Goal: Task Accomplishment & Management: Use online tool/utility

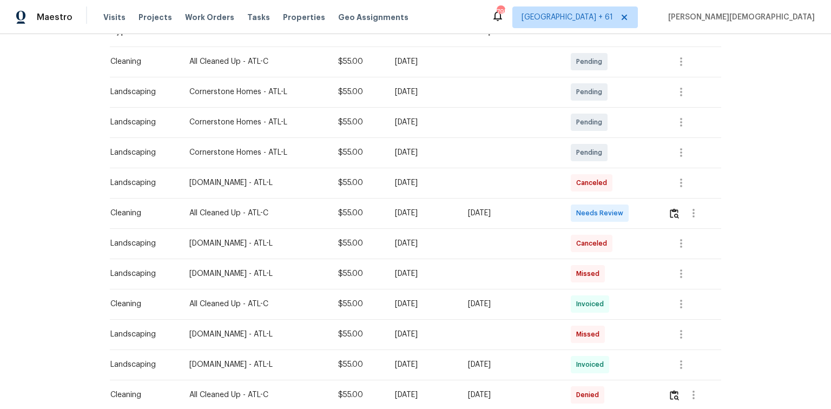
scroll to position [173, 0]
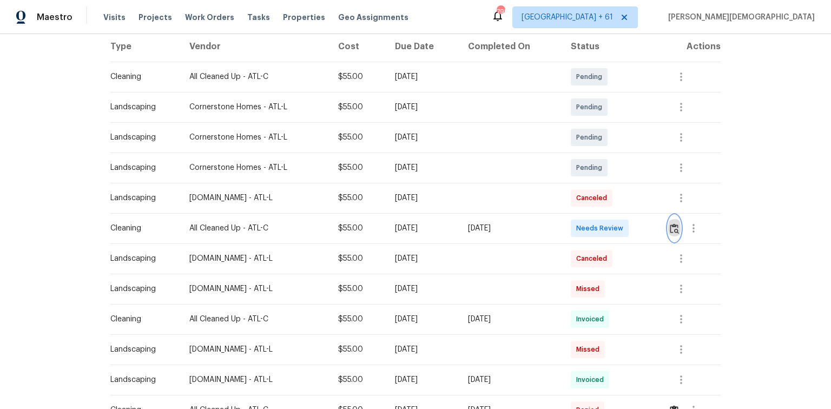
click at [677, 225] on img "button" at bounding box center [674, 228] width 9 height 10
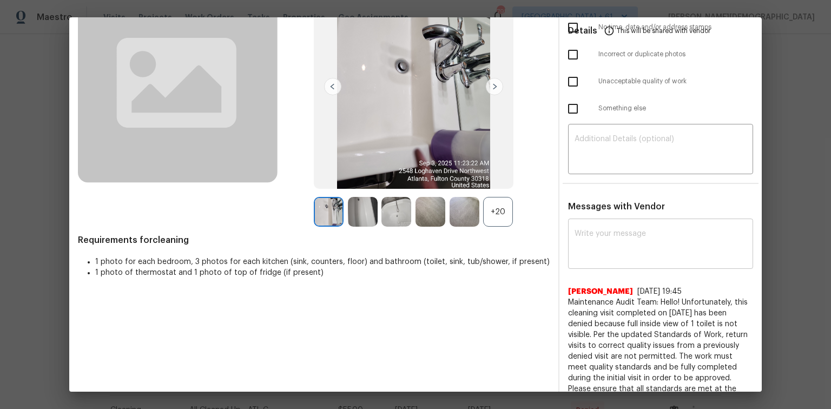
scroll to position [140, 0]
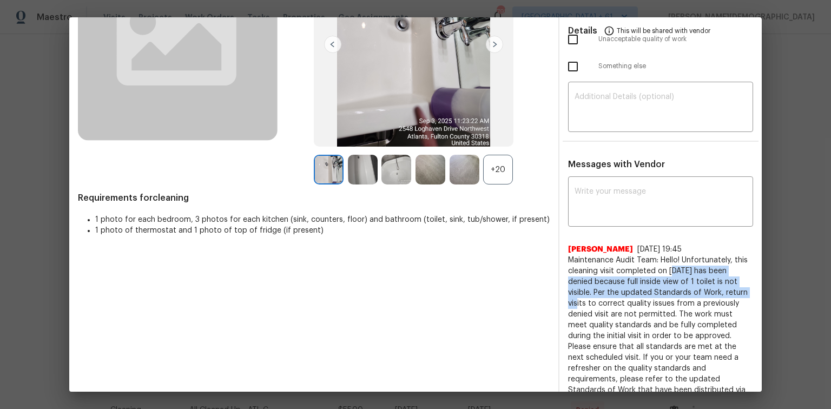
drag, startPoint x: 666, startPoint y: 255, endPoint x: 769, endPoint y: 276, distance: 104.8
click at [769, 276] on div "Maintenance Review Cleaning * Tue, Sep 02 Deny Approve Before After +20 Require…" at bounding box center [415, 204] width 831 height 409
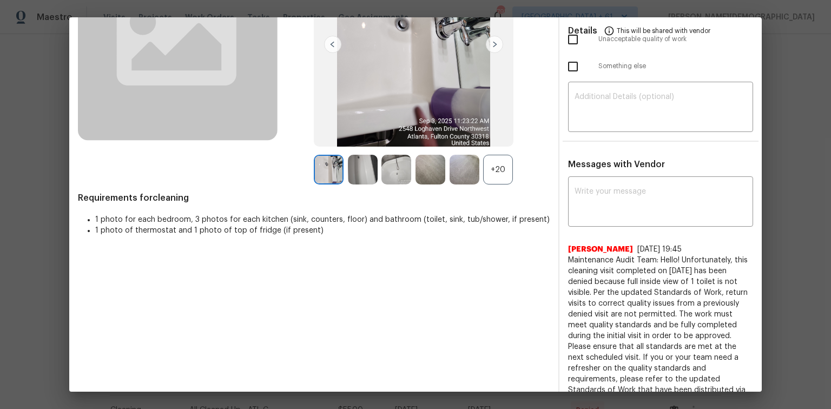
click at [692, 307] on span "Maintenance Audit Team: Hello! Unfortunately, this cleaning visit completed on …" at bounding box center [660, 330] width 185 height 151
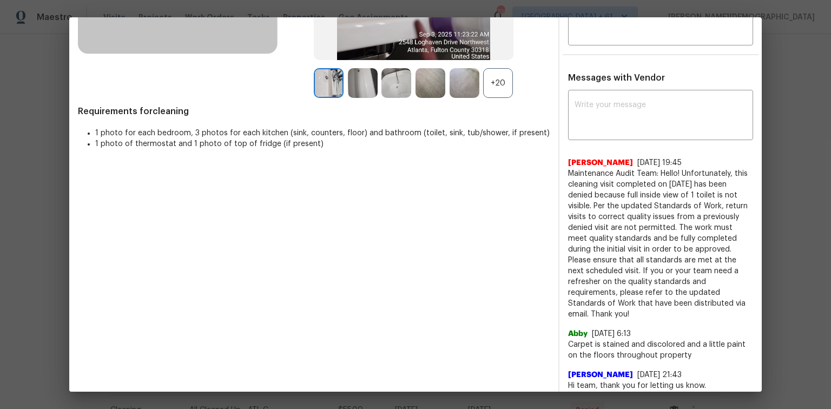
scroll to position [97, 0]
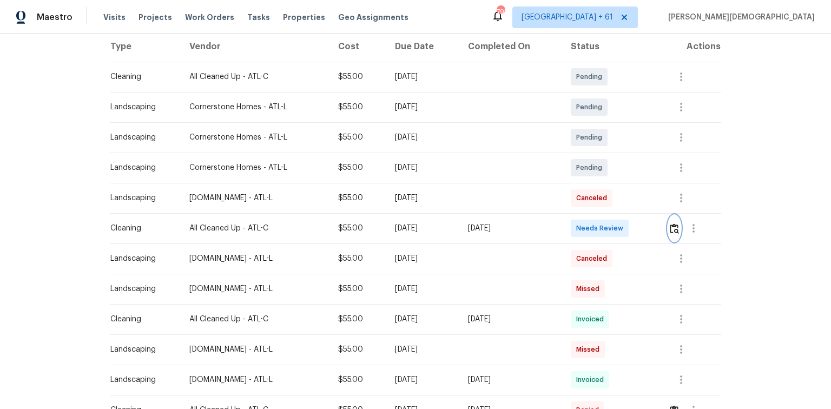
click at [673, 223] on img "button" at bounding box center [674, 228] width 9 height 10
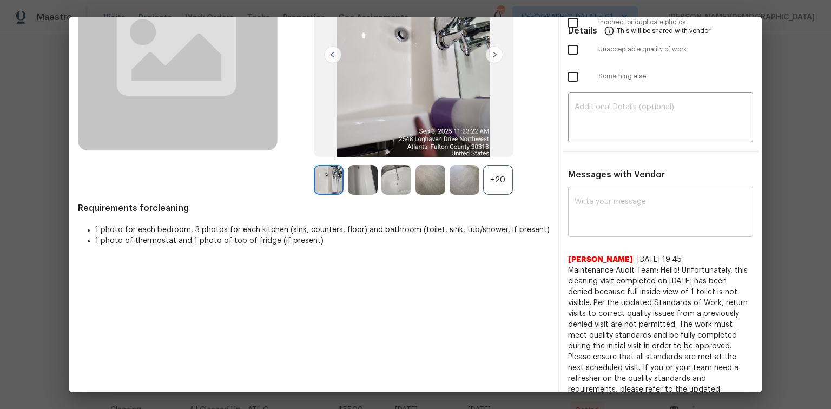
scroll to position [0, 0]
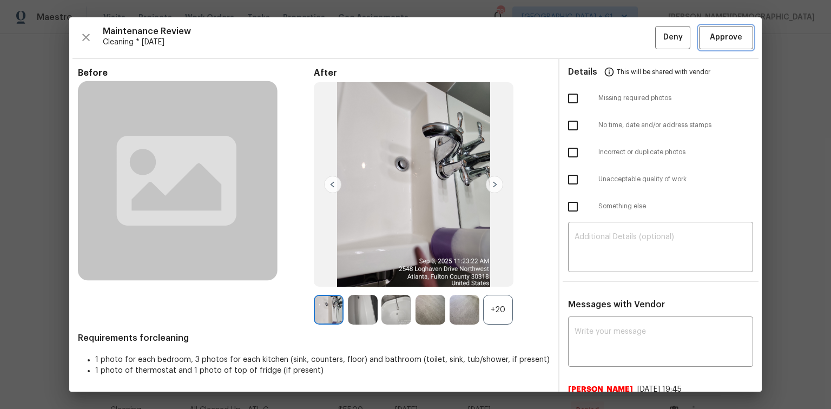
click at [711, 33] on span "Approve" at bounding box center [726, 38] width 32 height 14
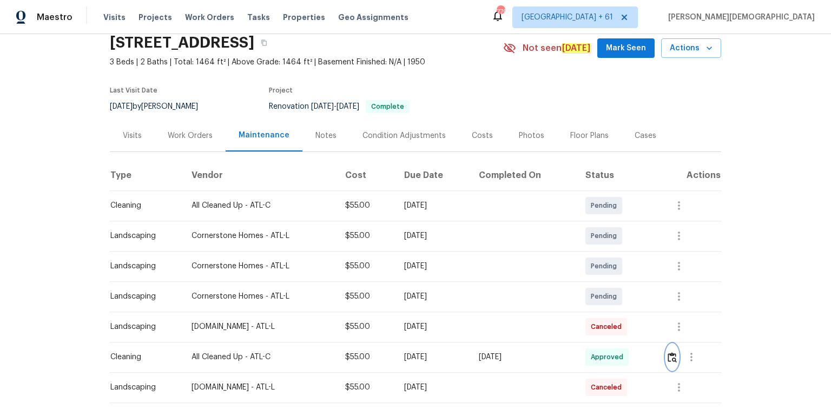
scroll to position [87, 0]
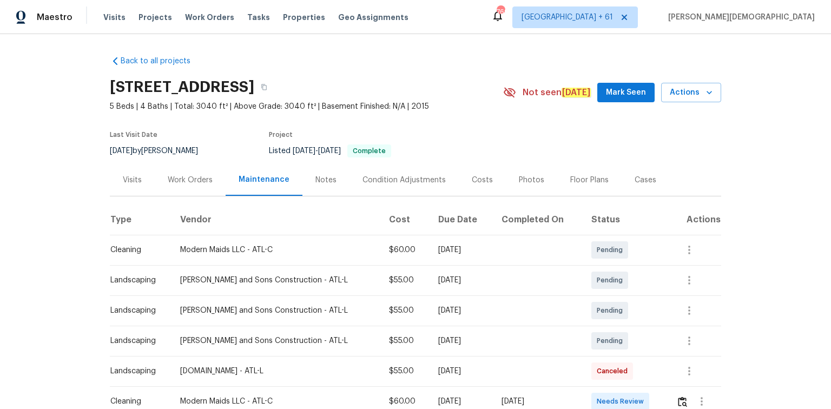
scroll to position [173, 0]
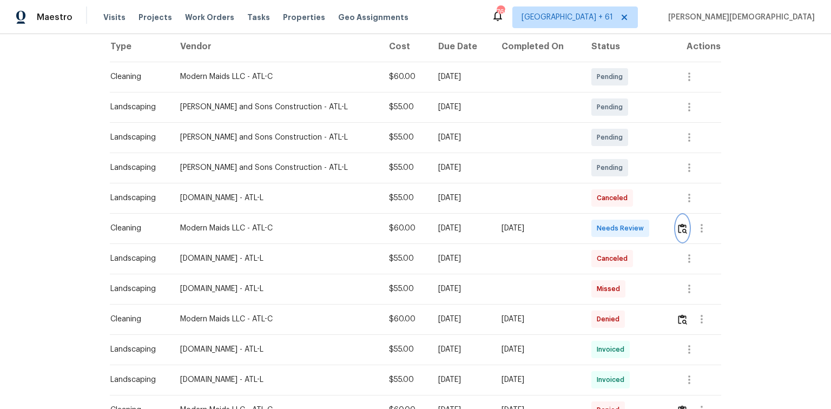
click at [591, 223] on img "button" at bounding box center [682, 228] width 9 height 10
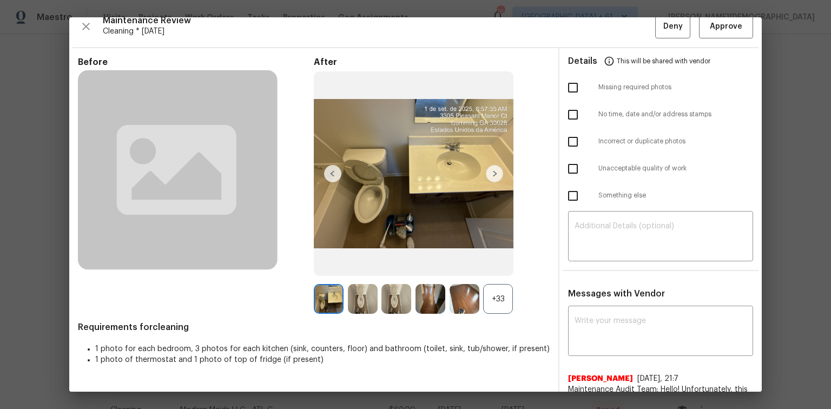
scroll to position [0, 0]
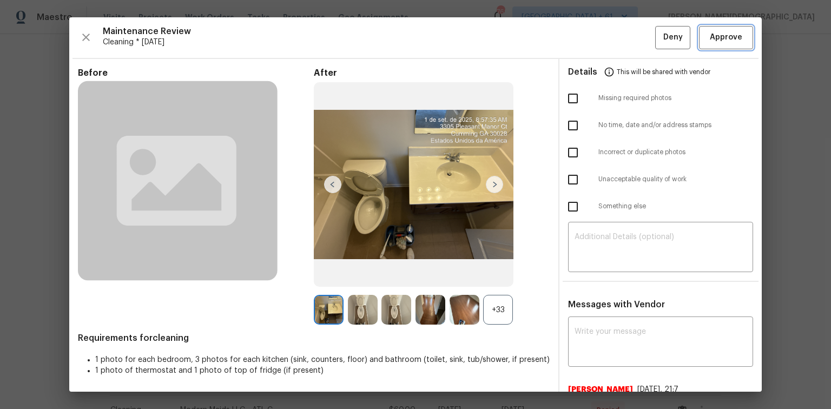
click at [591, 45] on button "Approve" at bounding box center [726, 37] width 54 height 23
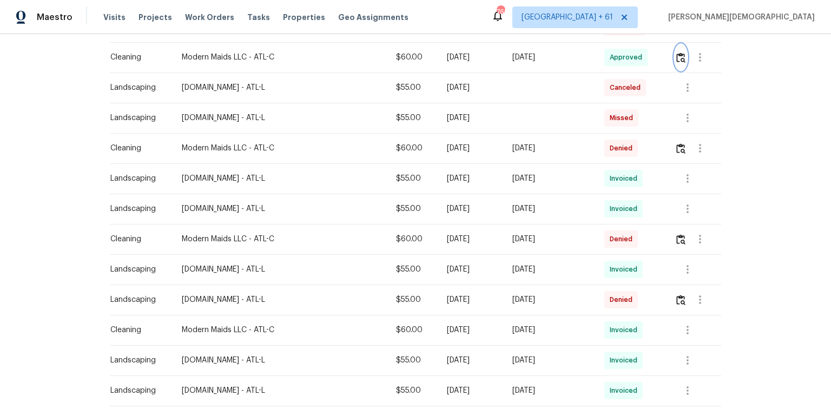
scroll to position [389, 0]
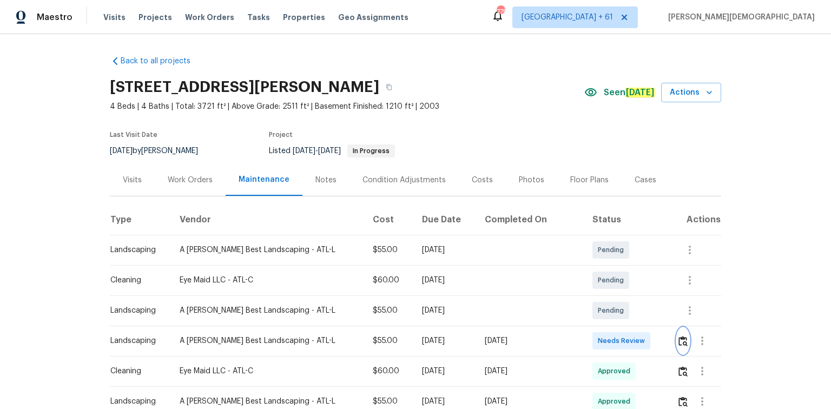
click at [591, 273] on button "button" at bounding box center [683, 341] width 12 height 26
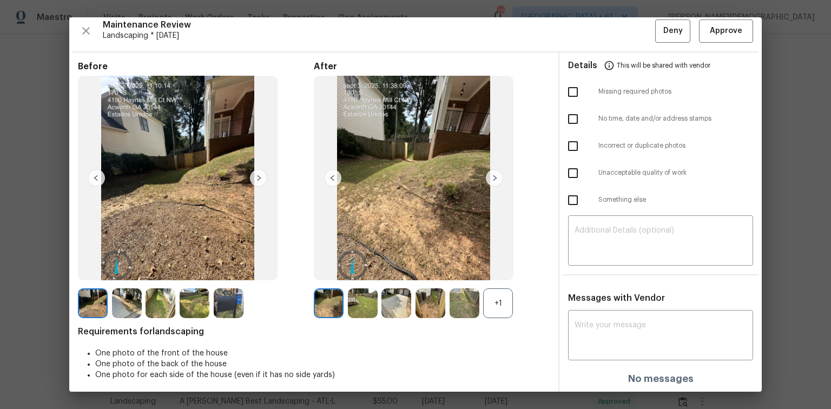
scroll to position [9, 0]
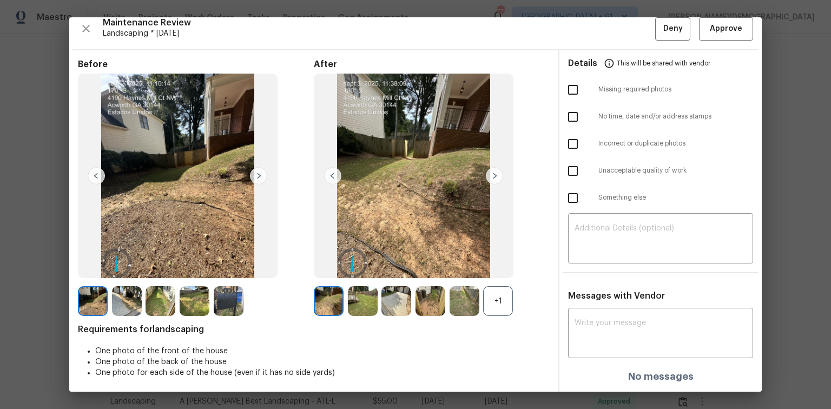
click at [591, 42] on div "Maintenance Review Landscaping * Tue, Sep 02 Deny Approve Before After +1 Requi…" at bounding box center [415, 204] width 692 height 374
click at [591, 30] on span "Approve" at bounding box center [726, 29] width 32 height 14
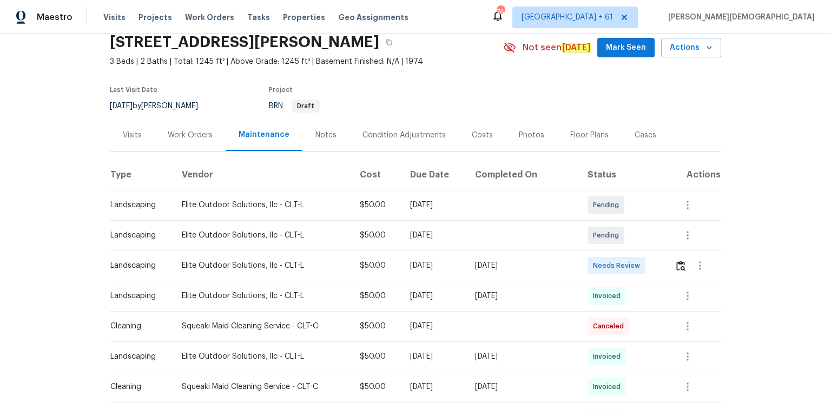
scroll to position [87, 0]
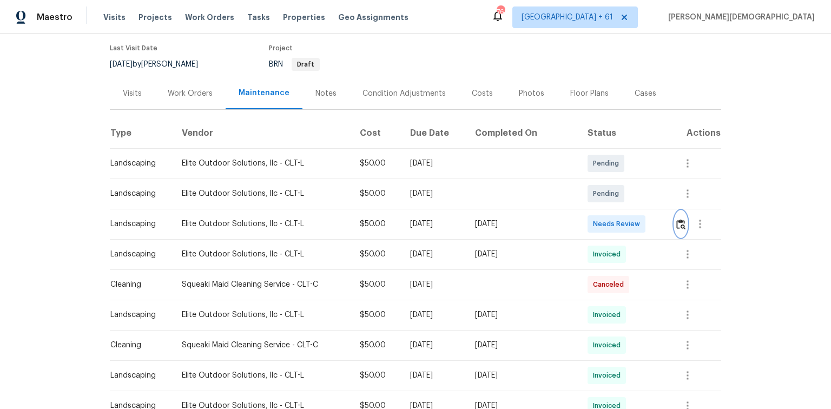
click at [591, 219] on img "button" at bounding box center [680, 224] width 9 height 10
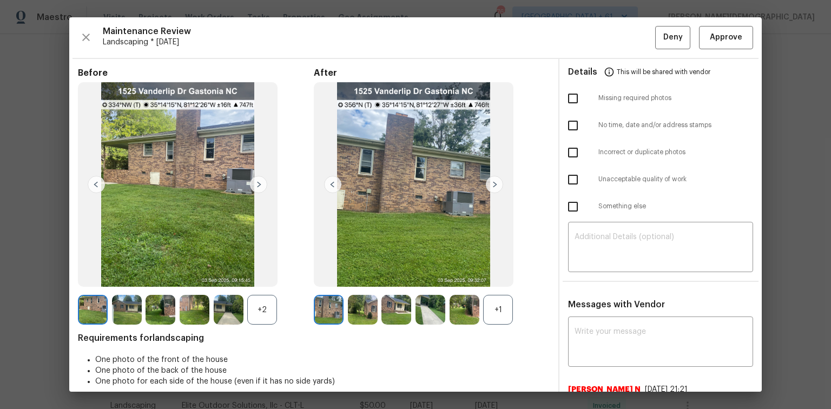
click at [262, 180] on img at bounding box center [258, 184] width 17 height 17
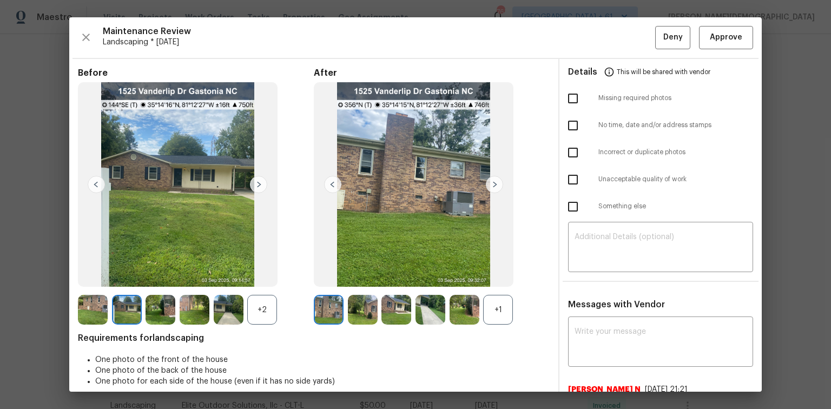
click at [262, 180] on img at bounding box center [258, 184] width 17 height 17
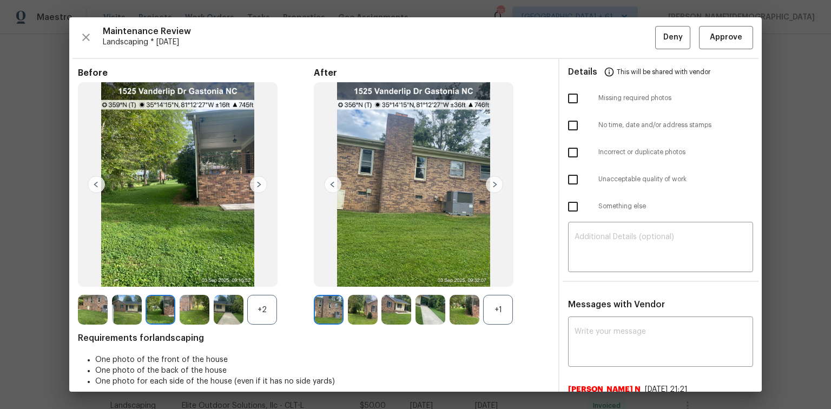
click at [262, 180] on img at bounding box center [258, 184] width 17 height 17
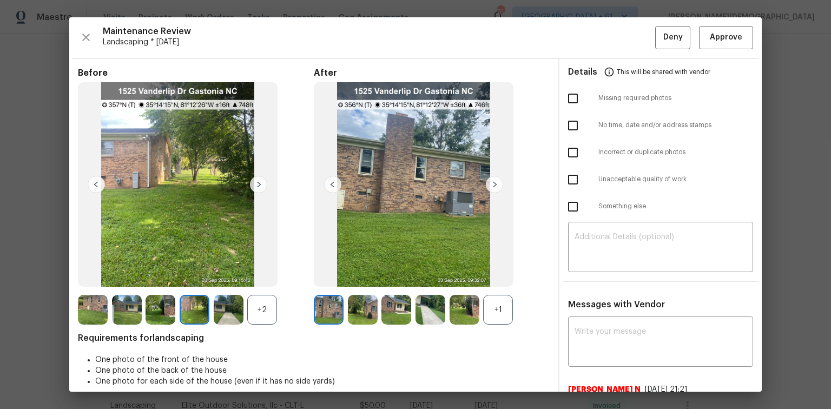
click at [262, 180] on img at bounding box center [258, 184] width 17 height 17
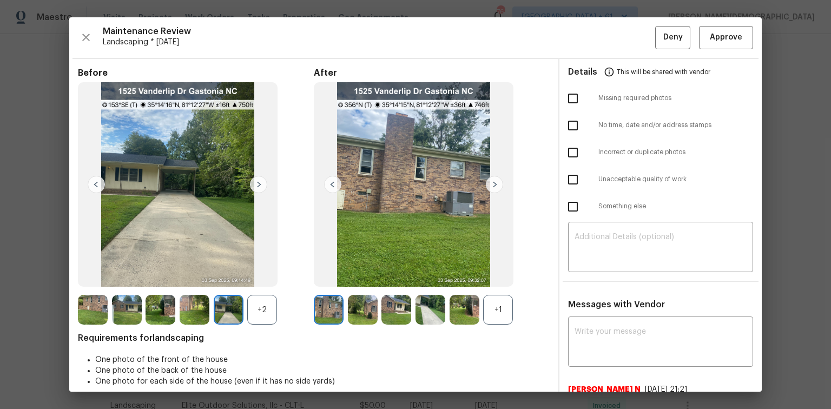
click at [497, 183] on img at bounding box center [494, 184] width 17 height 17
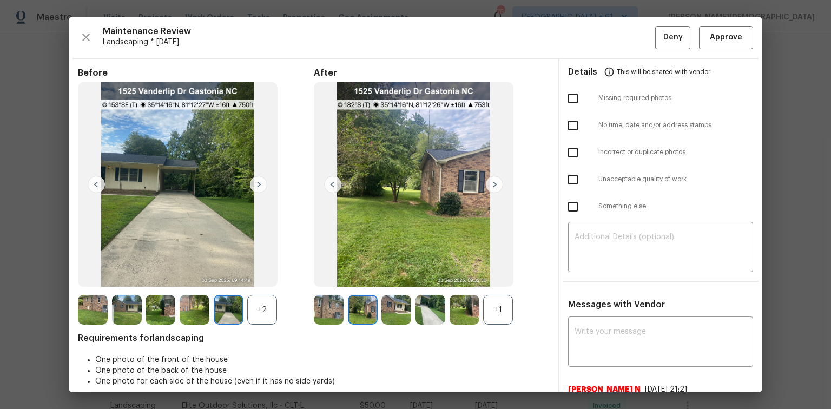
click at [497, 183] on img at bounding box center [494, 184] width 17 height 17
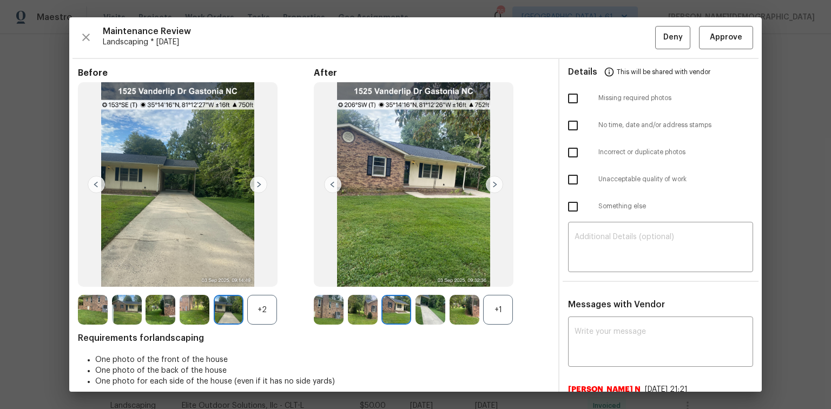
click at [497, 183] on img at bounding box center [494, 184] width 17 height 17
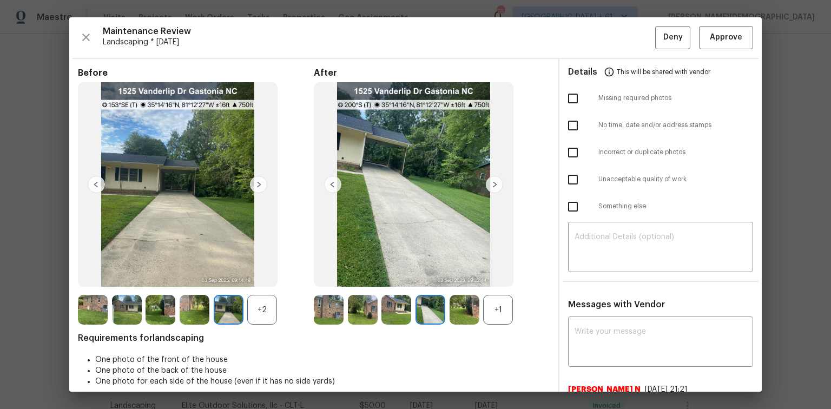
click at [497, 183] on img at bounding box center [494, 184] width 17 height 17
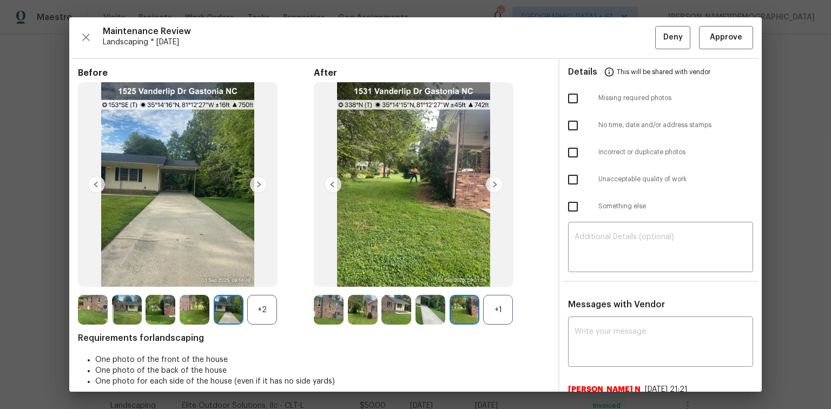
click at [497, 186] on img at bounding box center [494, 184] width 17 height 17
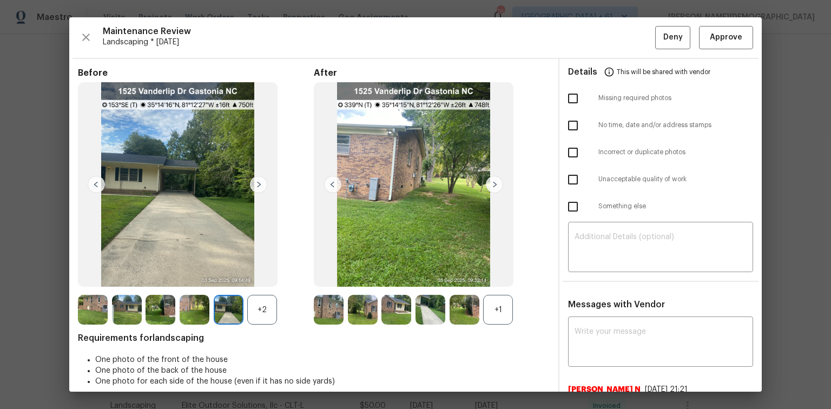
click at [497, 186] on img at bounding box center [494, 184] width 17 height 17
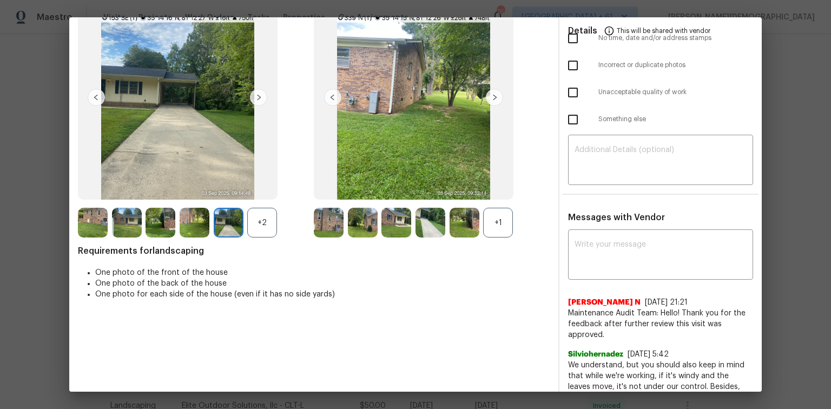
scroll to position [0, 0]
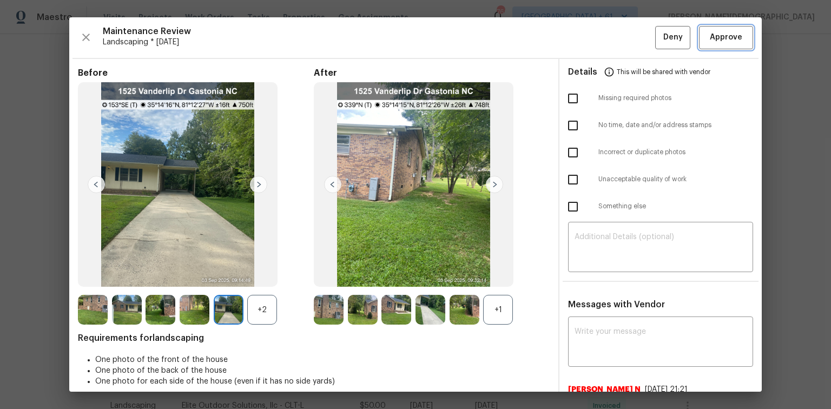
click at [591, 38] on span "Approve" at bounding box center [726, 38] width 32 height 14
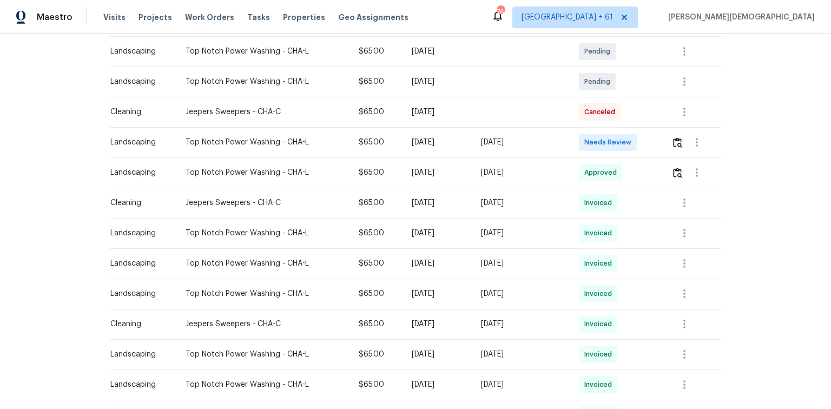
scroll to position [130, 0]
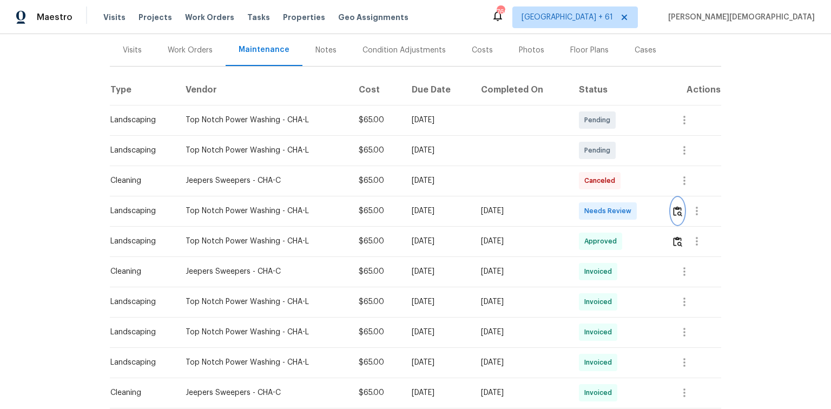
click at [591, 200] on button "button" at bounding box center [677, 211] width 12 height 26
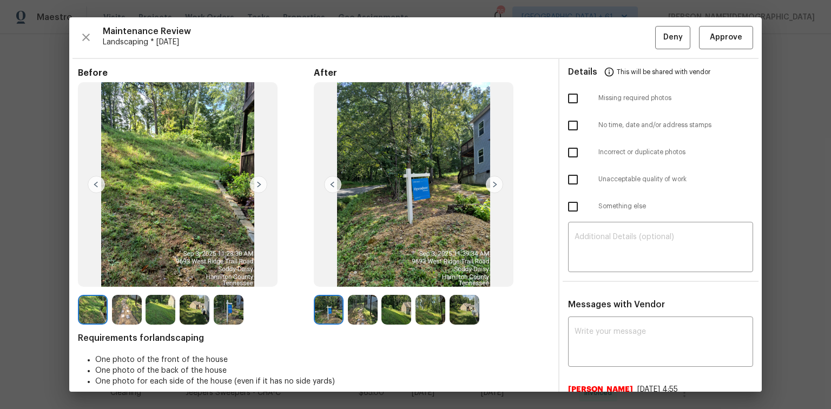
click at [591, 49] on div "Maintenance Review Landscaping * Tue, Sep 02 Deny Approve Before After Requirem…" at bounding box center [415, 204] width 692 height 374
click at [591, 43] on button "Approve" at bounding box center [726, 37] width 54 height 23
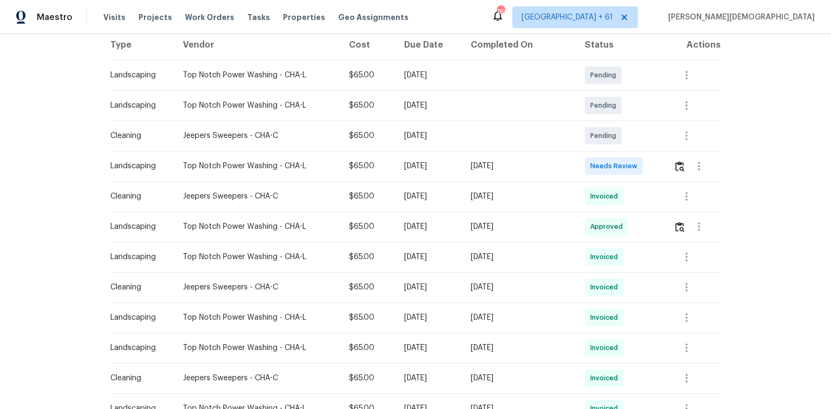
scroll to position [216, 0]
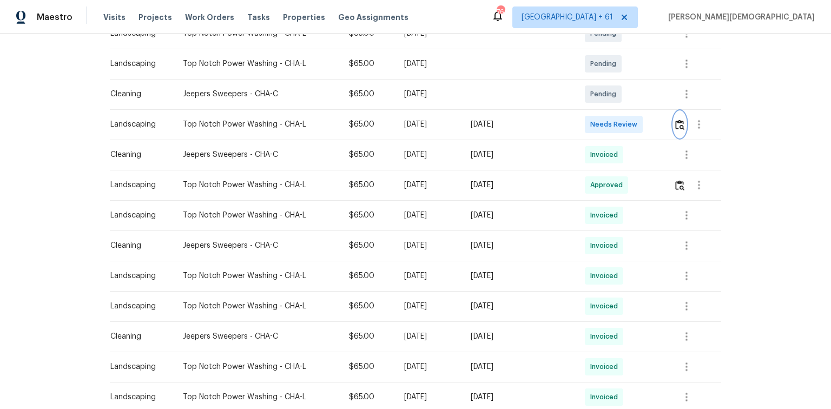
click at [591, 124] on button "button" at bounding box center [679, 124] width 12 height 26
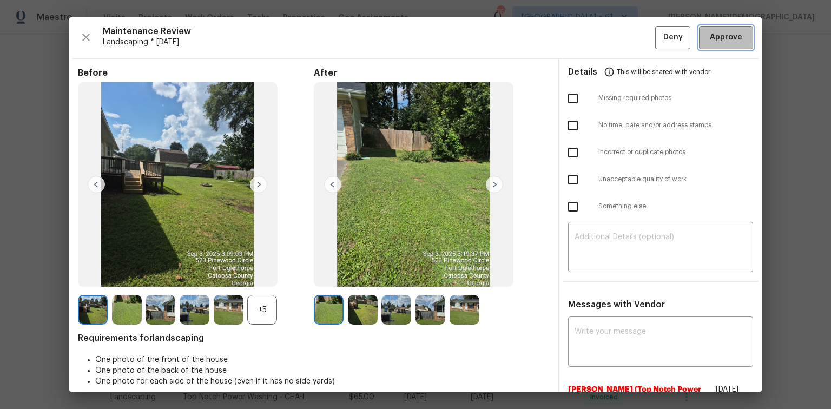
click at [591, 37] on span "Approve" at bounding box center [726, 38] width 32 height 14
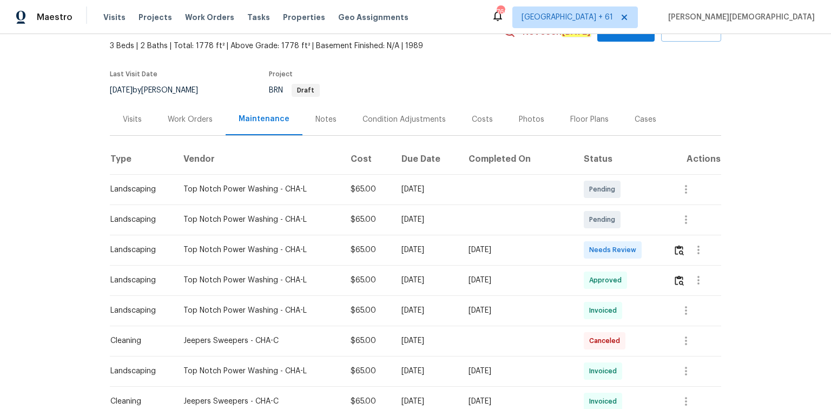
scroll to position [130, 0]
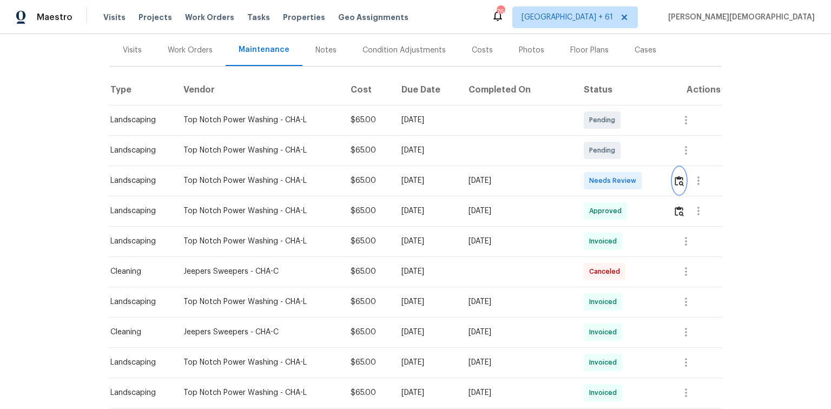
click at [591, 180] on img "button" at bounding box center [679, 181] width 9 height 10
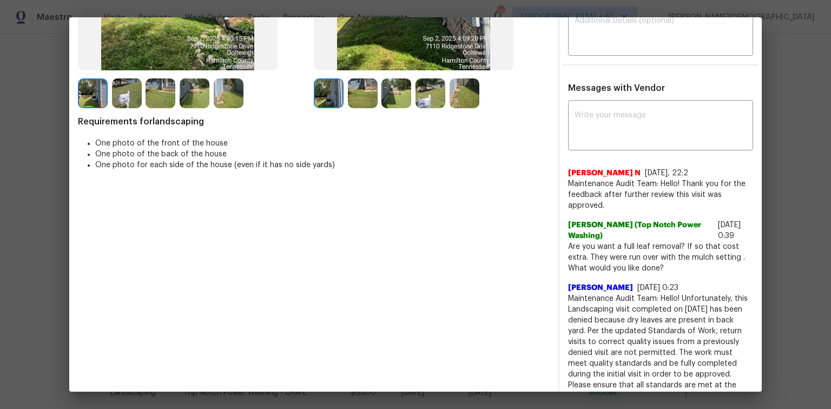
scroll to position [0, 0]
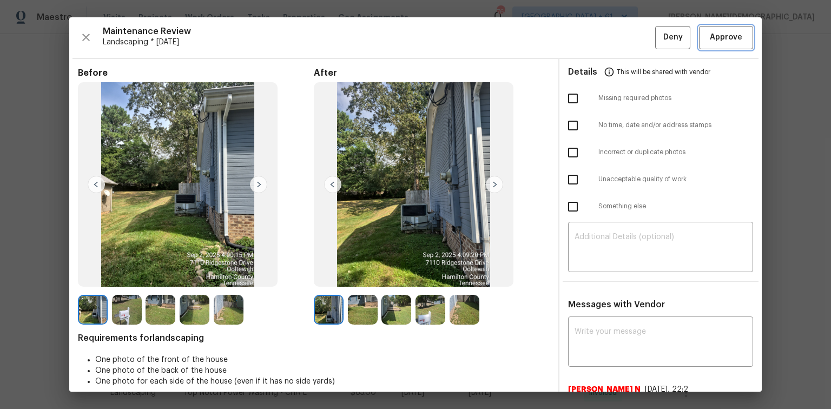
click at [591, 42] on span "Approve" at bounding box center [726, 38] width 32 height 14
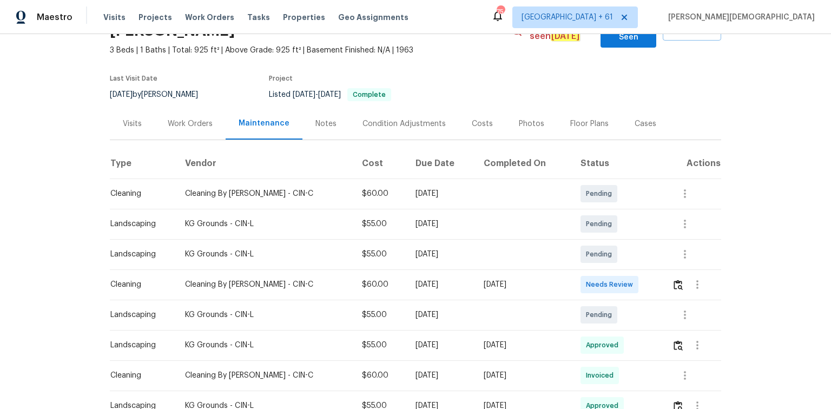
scroll to position [130, 0]
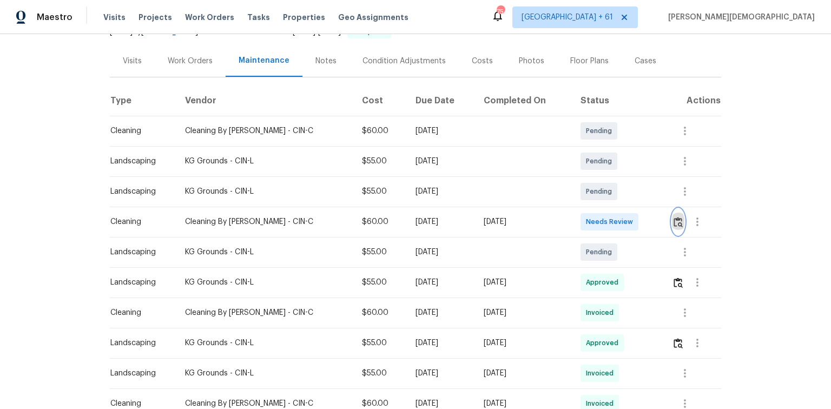
click at [673, 217] on img "button" at bounding box center [677, 222] width 9 height 10
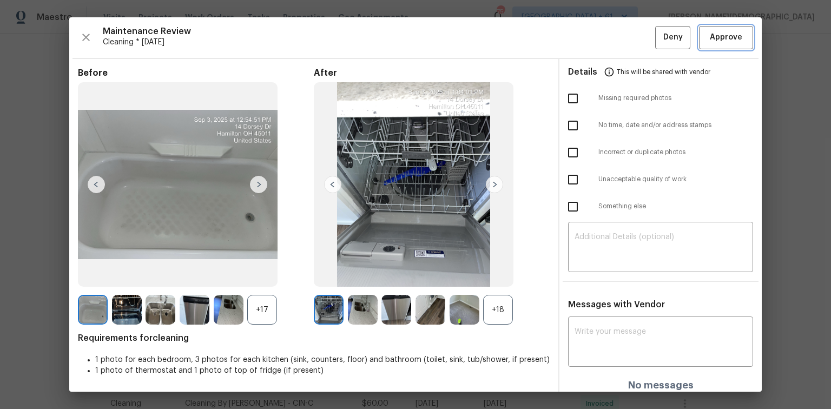
click at [707, 48] on button "Approve" at bounding box center [726, 37] width 54 height 23
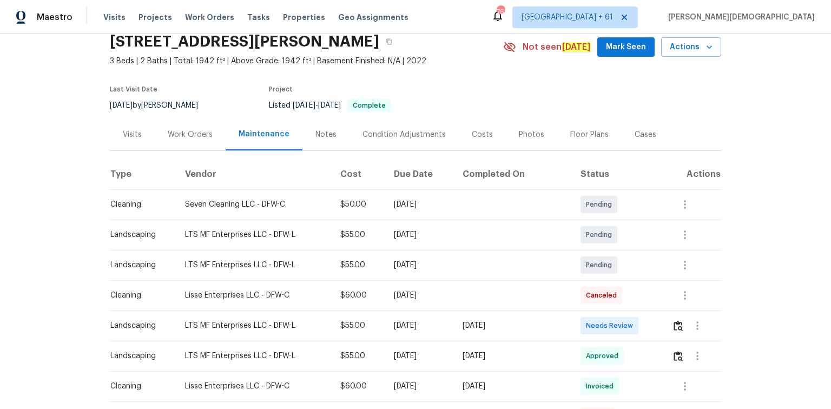
scroll to position [130, 0]
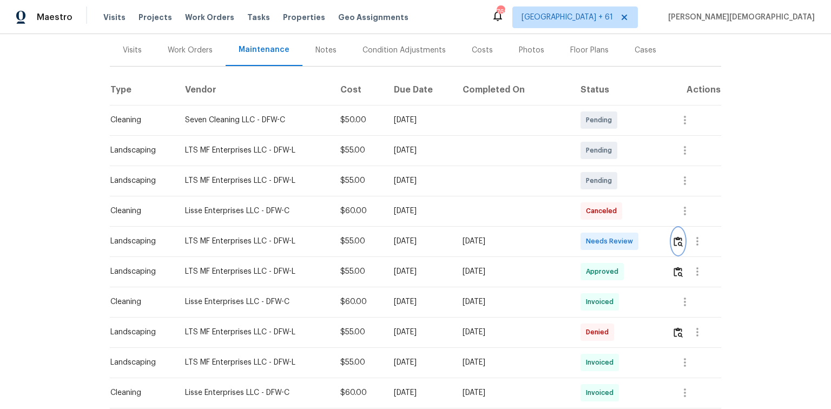
click at [591, 242] on button "button" at bounding box center [678, 241] width 12 height 26
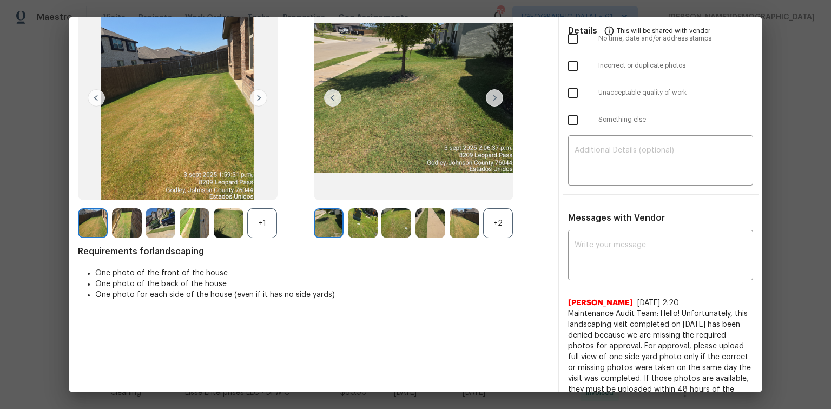
scroll to position [0, 0]
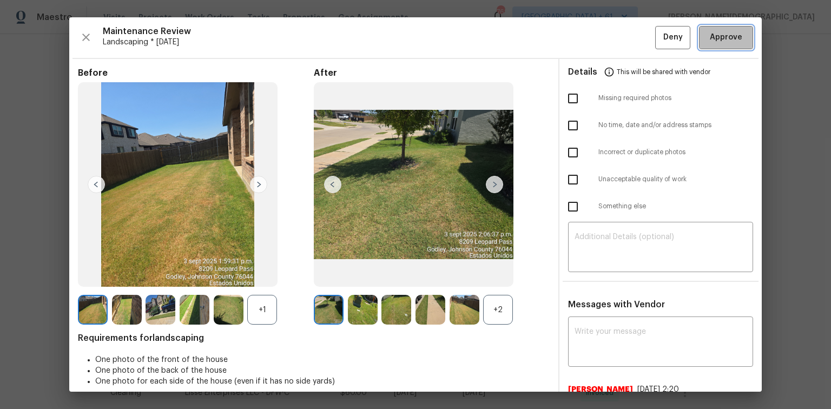
click at [591, 42] on span "Approve" at bounding box center [726, 38] width 32 height 14
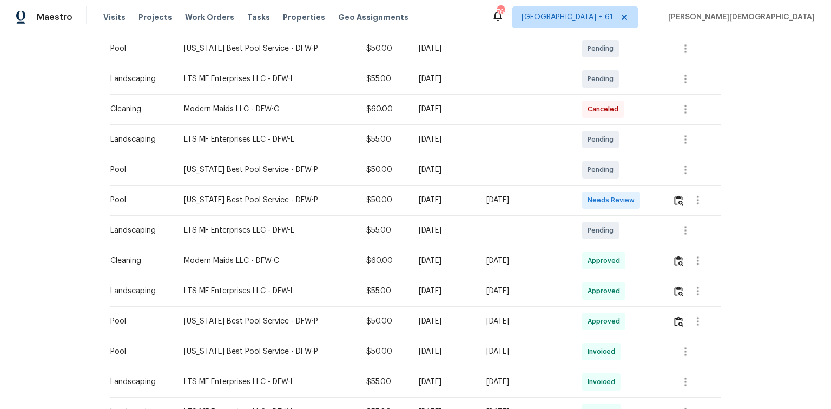
scroll to position [216, 0]
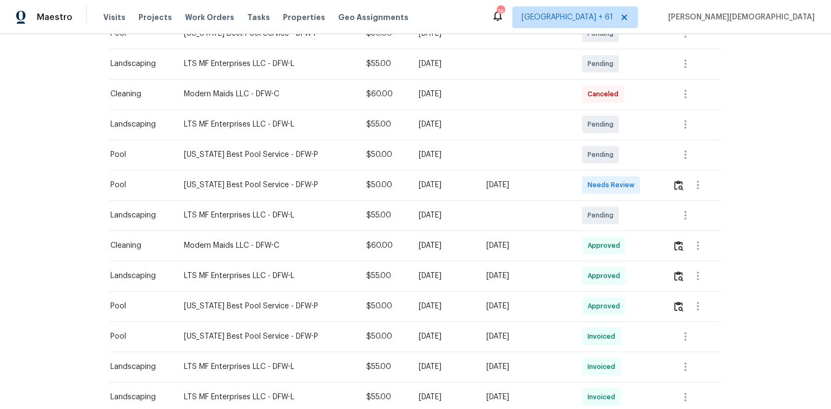
click at [591, 180] on td at bounding box center [692, 185] width 57 height 30
click at [591, 180] on img "button" at bounding box center [678, 185] width 9 height 10
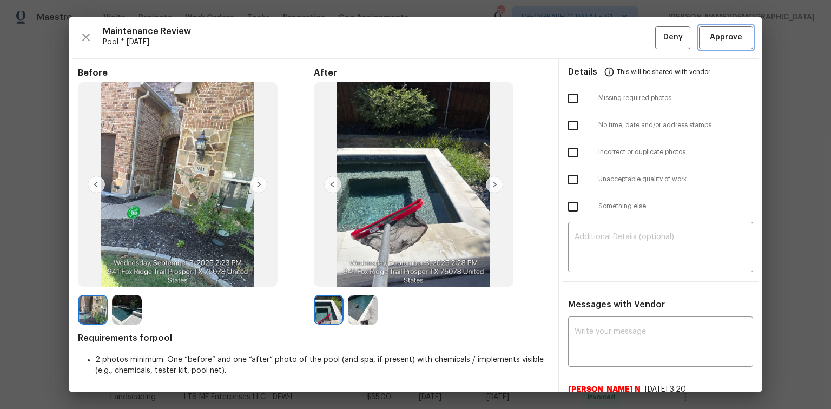
click at [591, 43] on button "Approve" at bounding box center [726, 37] width 54 height 23
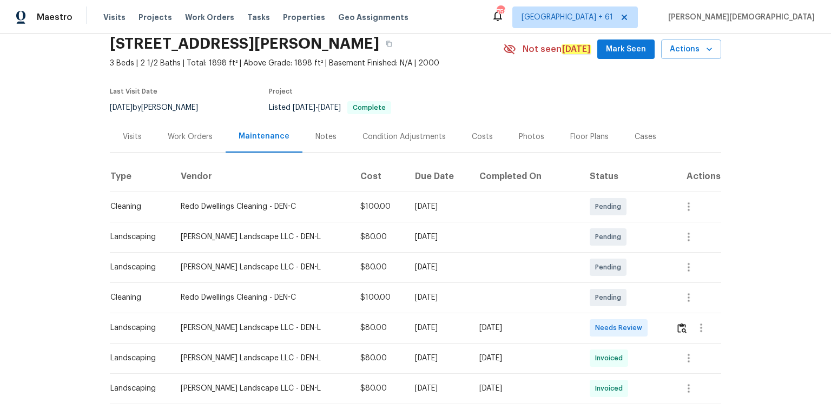
scroll to position [87, 0]
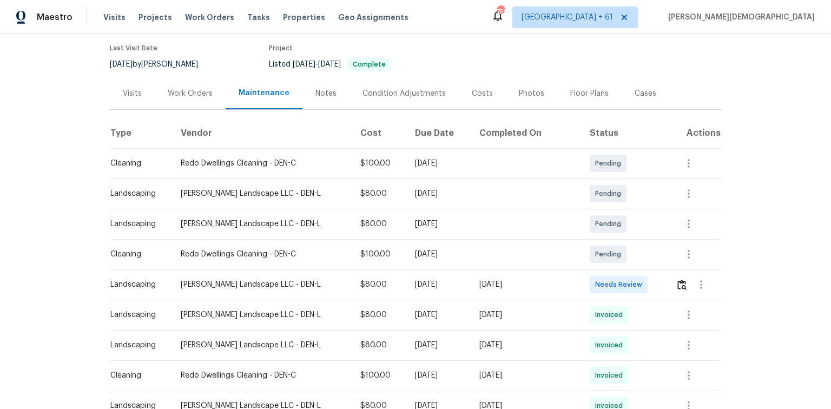
click at [591, 269] on td at bounding box center [694, 284] width 54 height 30
click at [591, 273] on img "button" at bounding box center [681, 285] width 9 height 10
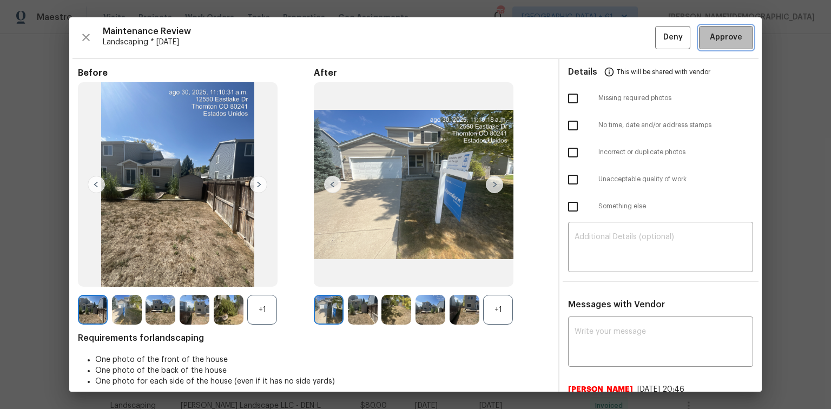
click at [591, 47] on button "Approve" at bounding box center [726, 37] width 54 height 23
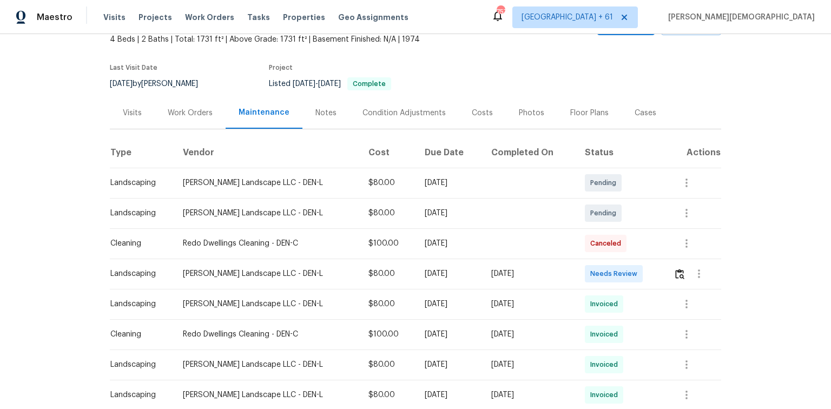
scroll to position [130, 0]
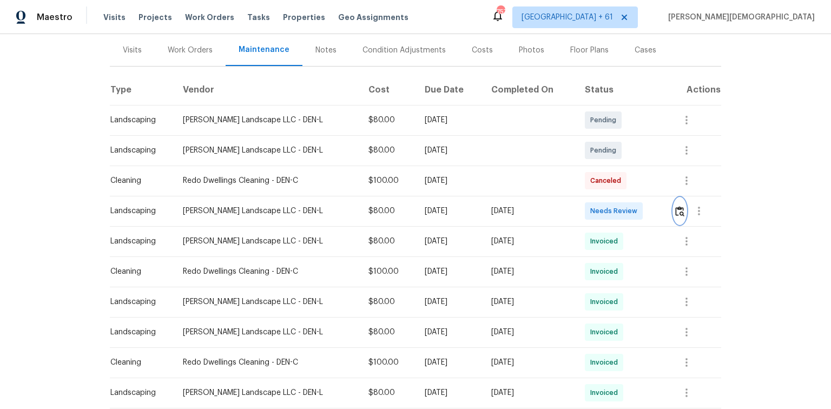
click at [591, 206] on img "button" at bounding box center [679, 211] width 9 height 10
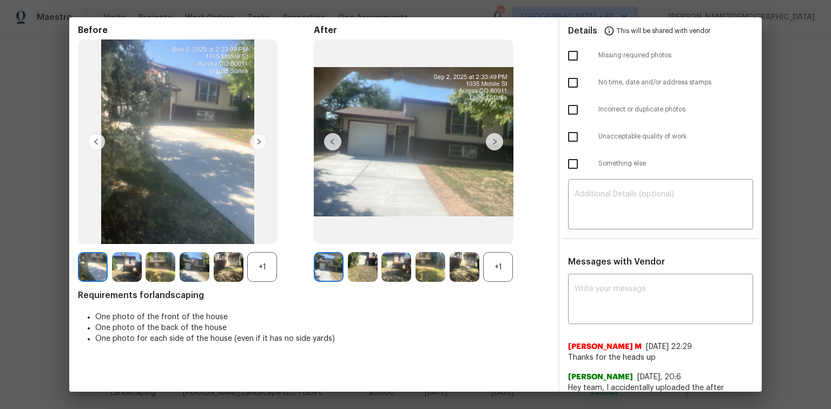
scroll to position [0, 0]
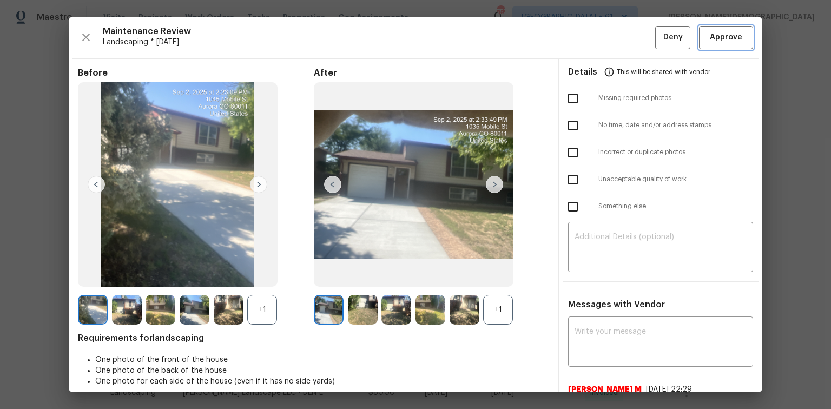
click at [591, 37] on span "Approve" at bounding box center [726, 38] width 32 height 14
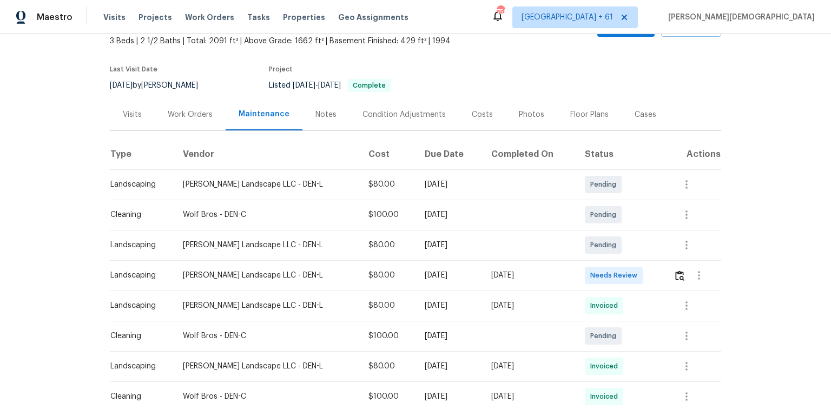
scroll to position [130, 0]
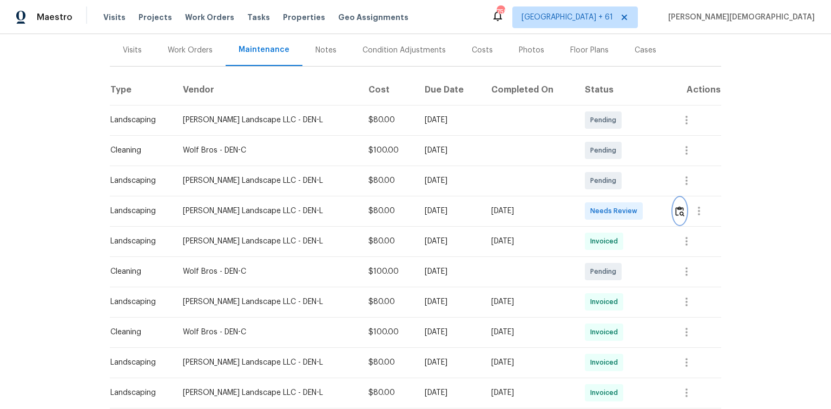
click at [591, 207] on img "button" at bounding box center [679, 211] width 9 height 10
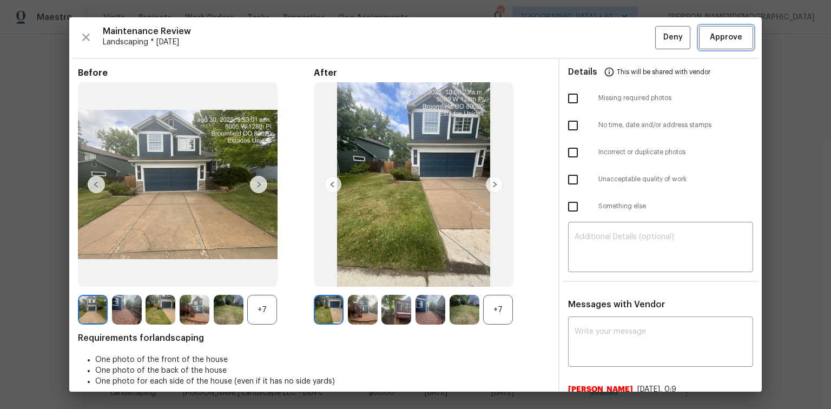
click at [591, 44] on button "Approve" at bounding box center [726, 37] width 54 height 23
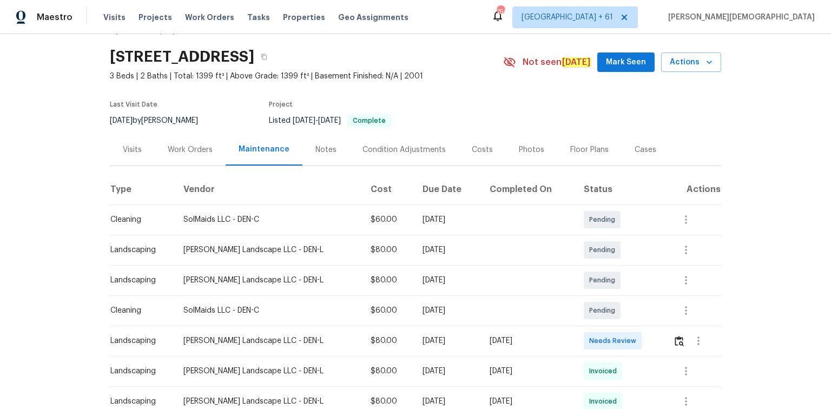
scroll to position [130, 0]
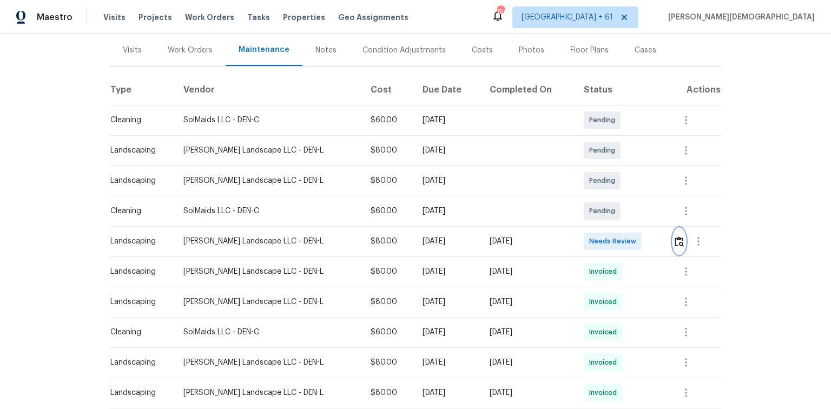
click at [591, 236] on img "button" at bounding box center [679, 241] width 9 height 10
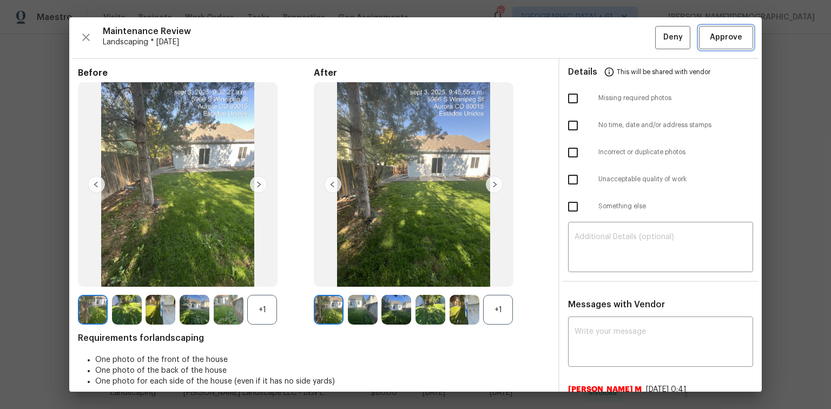
click at [591, 33] on span "Approve" at bounding box center [726, 38] width 32 height 14
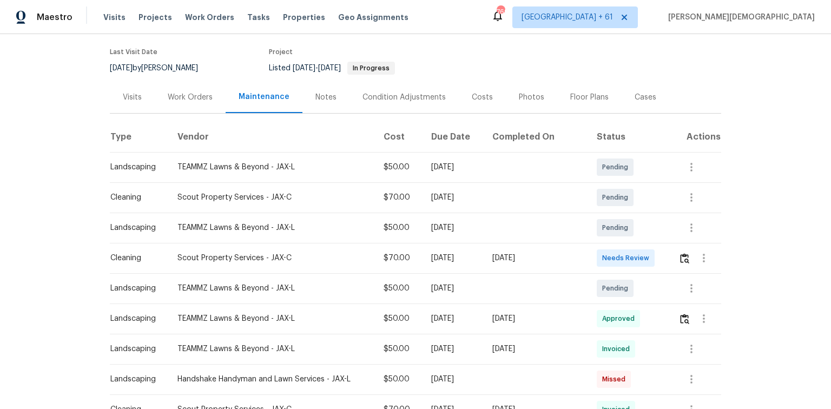
scroll to position [130, 0]
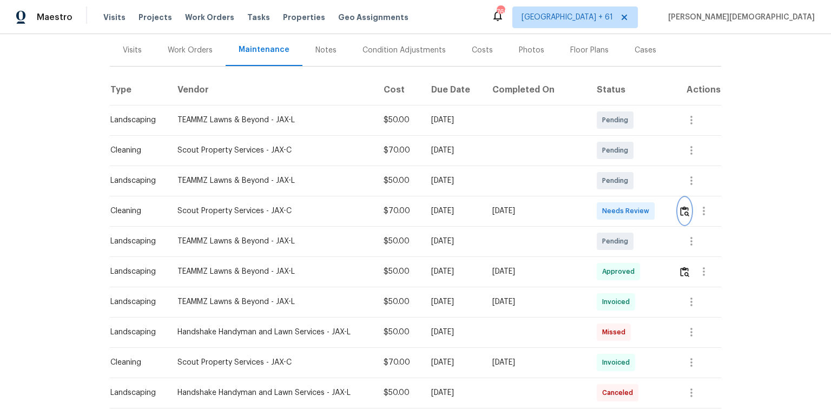
click at [591, 206] on img "button" at bounding box center [684, 211] width 9 height 10
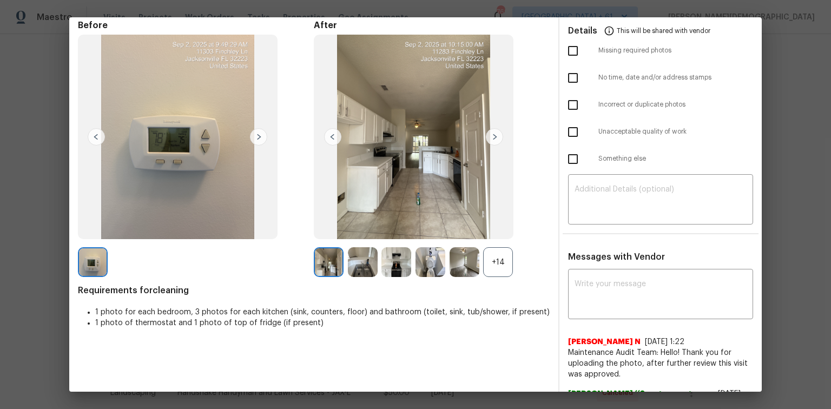
scroll to position [0, 0]
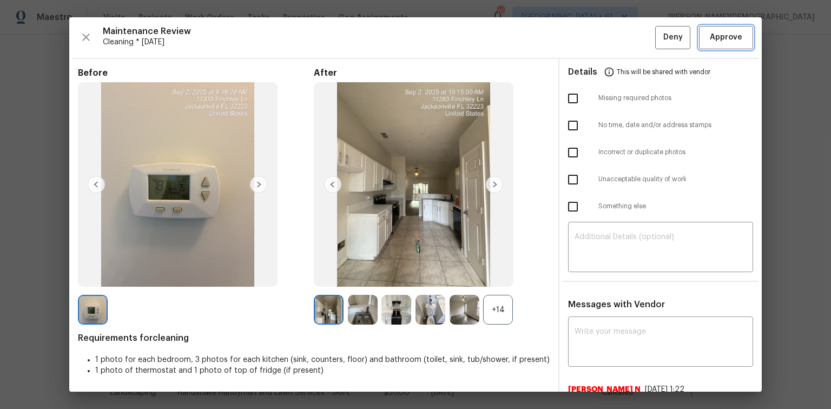
click at [591, 48] on button "Approve" at bounding box center [726, 37] width 54 height 23
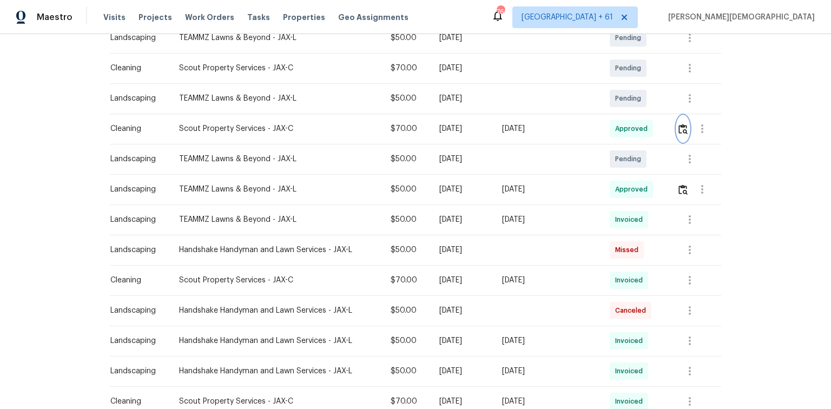
scroll to position [173, 0]
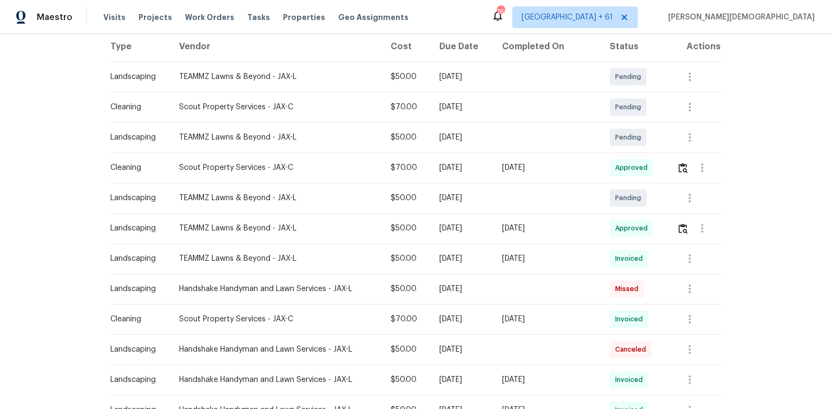
drag, startPoint x: 764, startPoint y: 239, endPoint x: 764, endPoint y: 232, distance: 7.6
click at [591, 232] on div "Back to all projects 11283 Finchley Ln, Jacksonville, FL 32223 3 Beds | 2 Baths…" at bounding box center [415, 221] width 831 height 375
drag, startPoint x: 303, startPoint y: 182, endPoint x: 309, endPoint y: 184, distance: 7.0
click at [309, 184] on td "TEAMMZ Lawns & Beyond - JAX-L" at bounding box center [276, 198] width 212 height 30
click at [331, 138] on td "TEAMMZ Lawns & Beyond - JAX-L" at bounding box center [276, 137] width 212 height 30
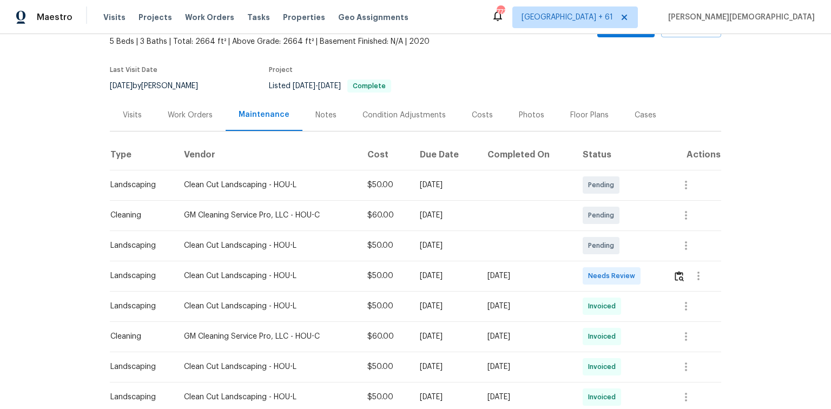
scroll to position [130, 0]
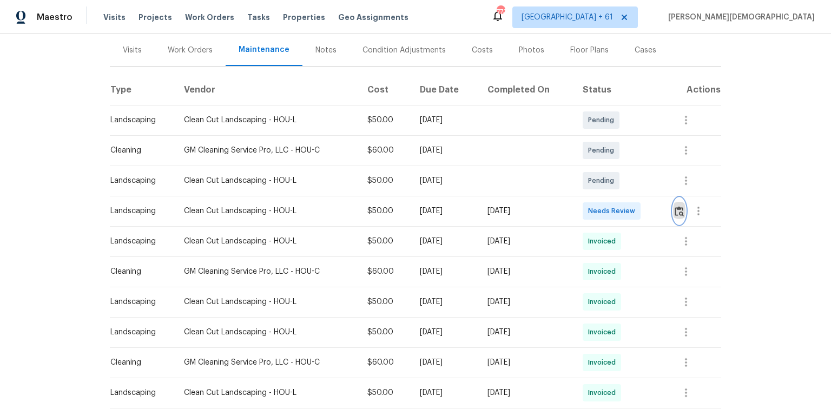
click at [591, 208] on button "button" at bounding box center [679, 211] width 12 height 26
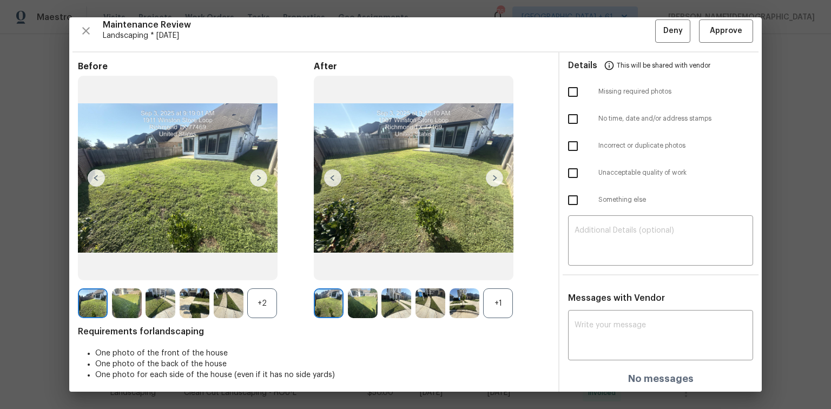
scroll to position [9, 0]
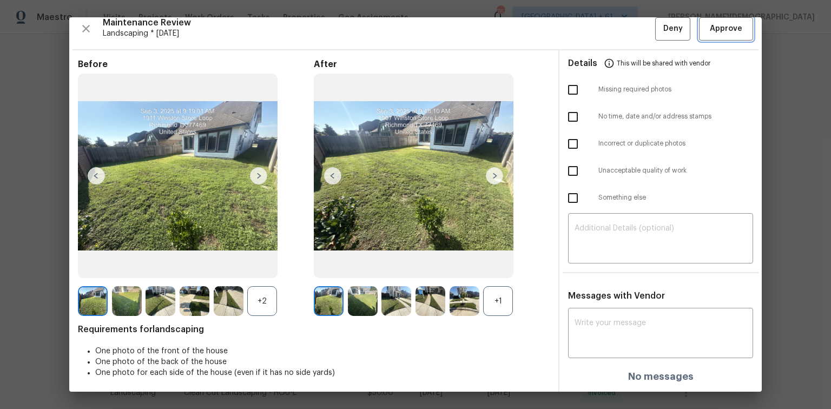
click at [591, 33] on span "Approve" at bounding box center [726, 29] width 32 height 14
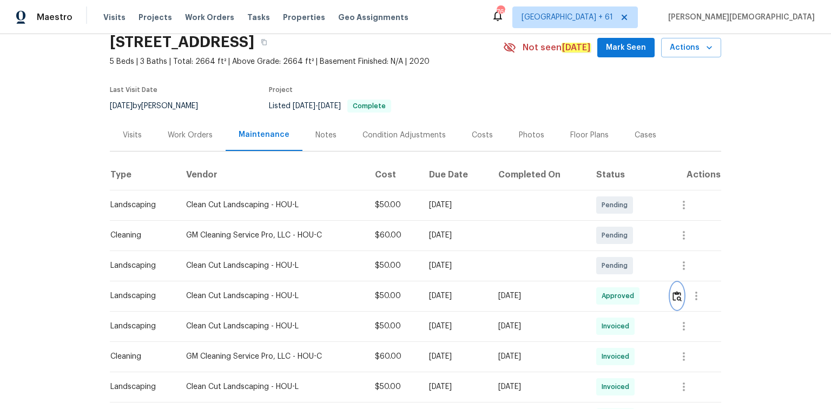
scroll to position [0, 0]
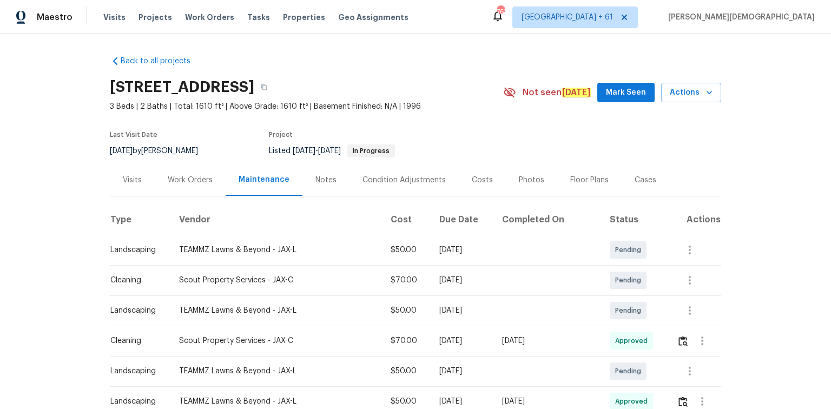
scroll to position [43, 0]
